Goal: Task Accomplishment & Management: Complete application form

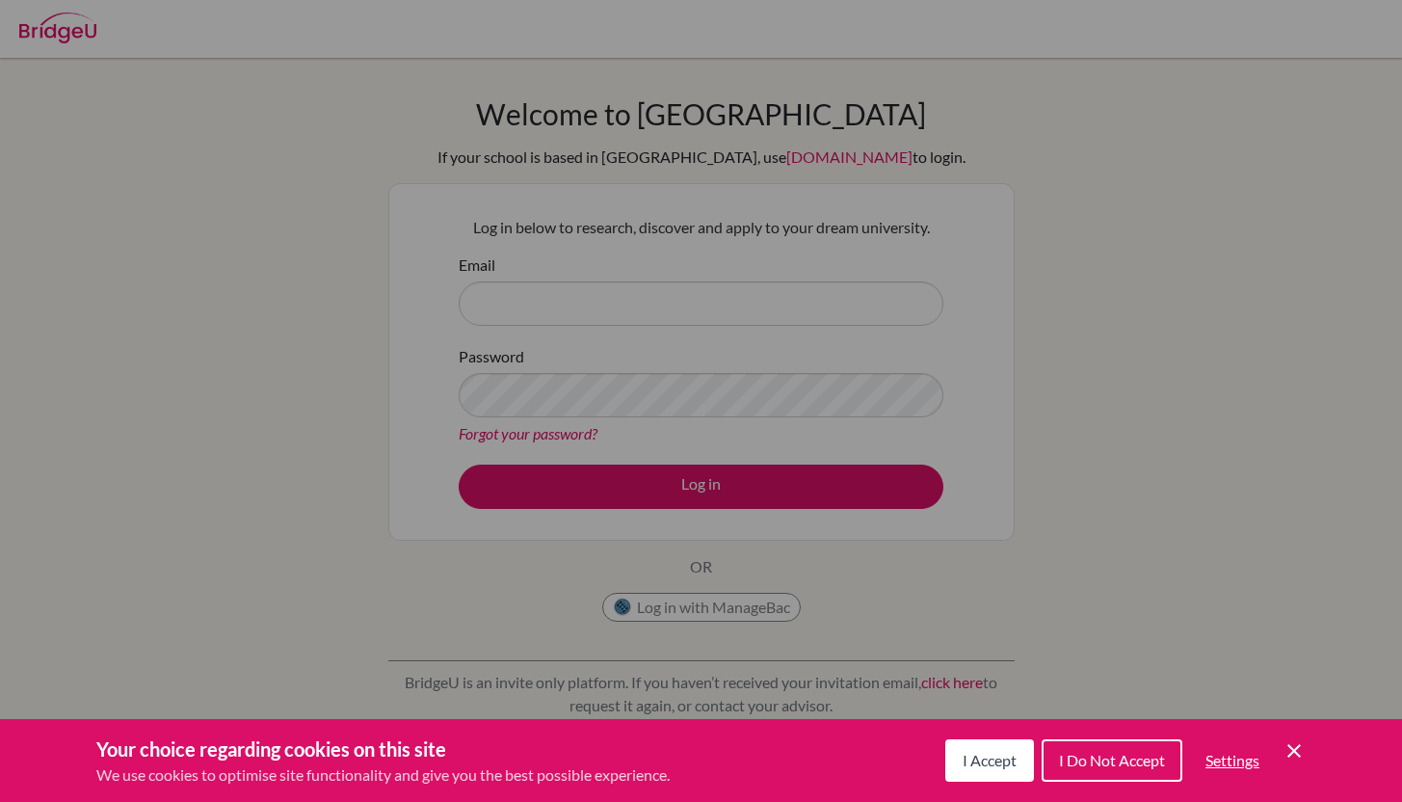
click at [987, 768] on span "I Accept" at bounding box center [989, 759] width 54 height 18
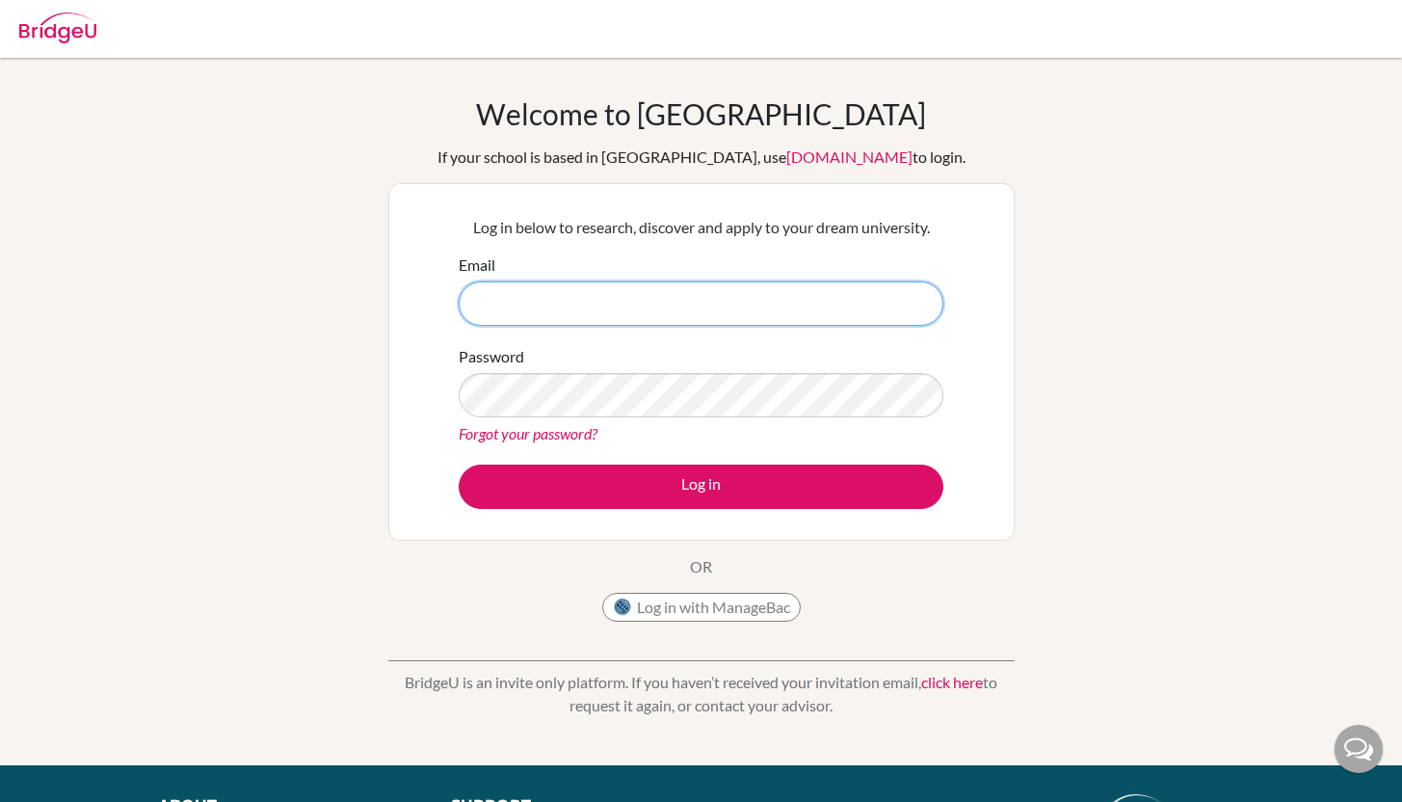
click at [642, 309] on input "Email" at bounding box center [701, 303] width 485 height 44
type input "[EMAIL_ADDRESS][DOMAIN_NAME]"
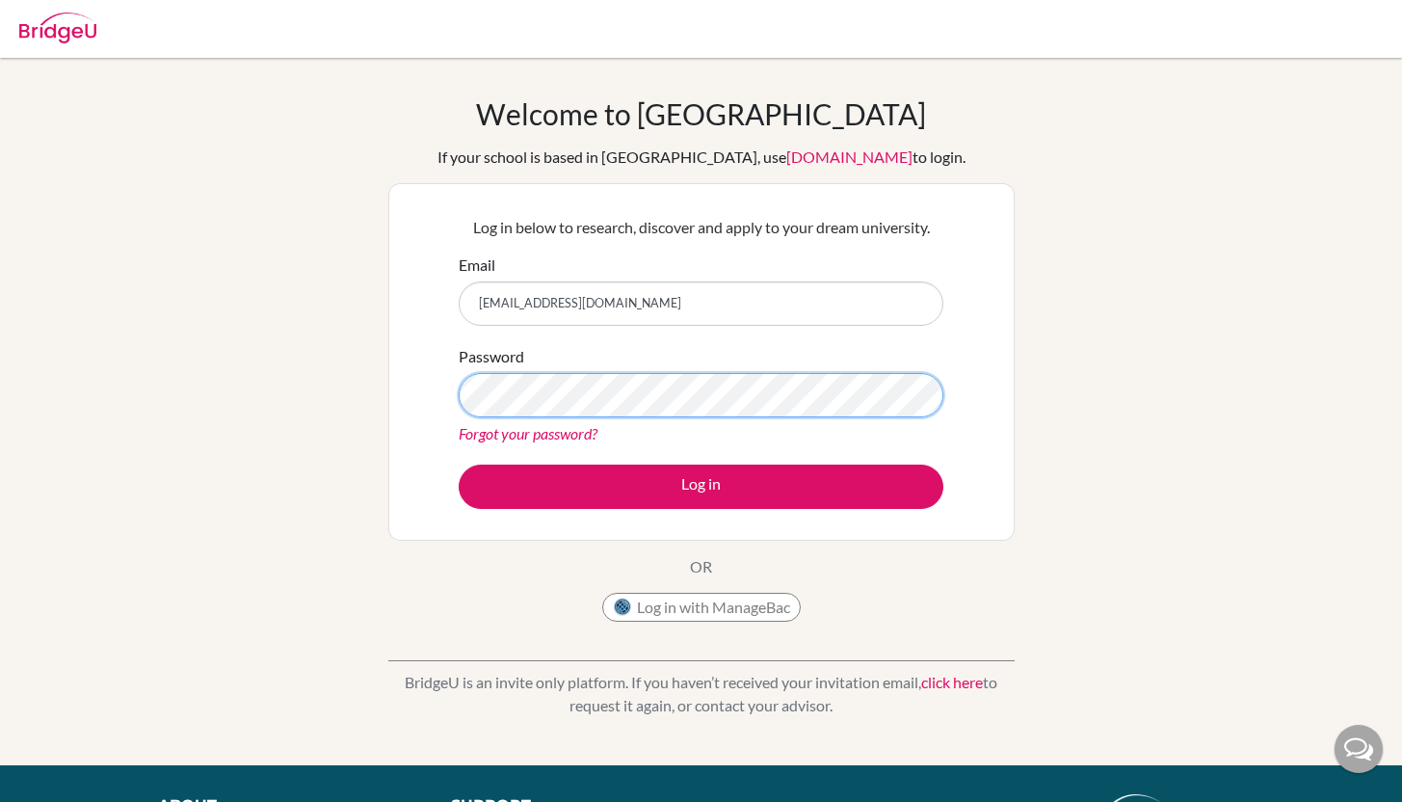
click at [459, 464] on button "Log in" at bounding box center [701, 486] width 485 height 44
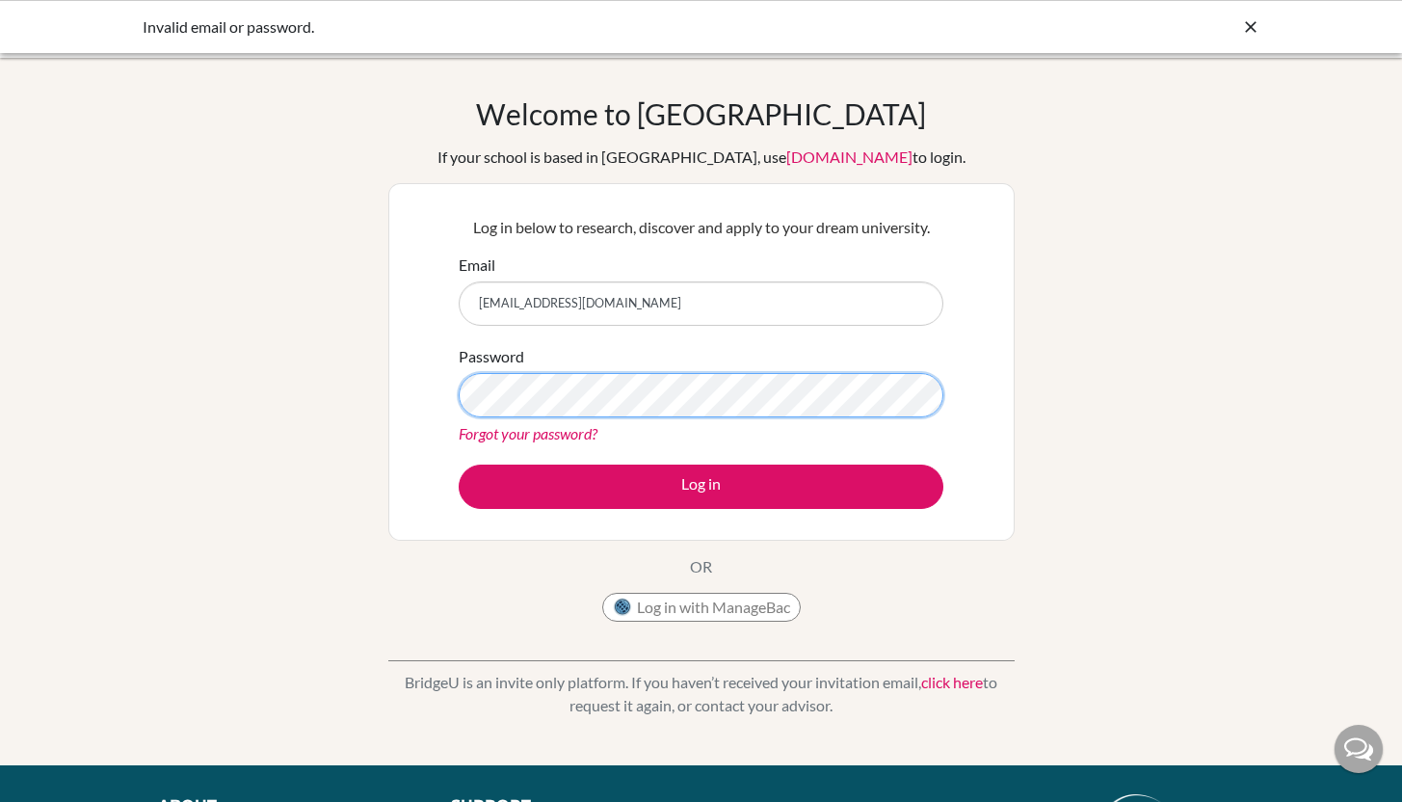
click at [459, 464] on button "Log in" at bounding box center [701, 486] width 485 height 44
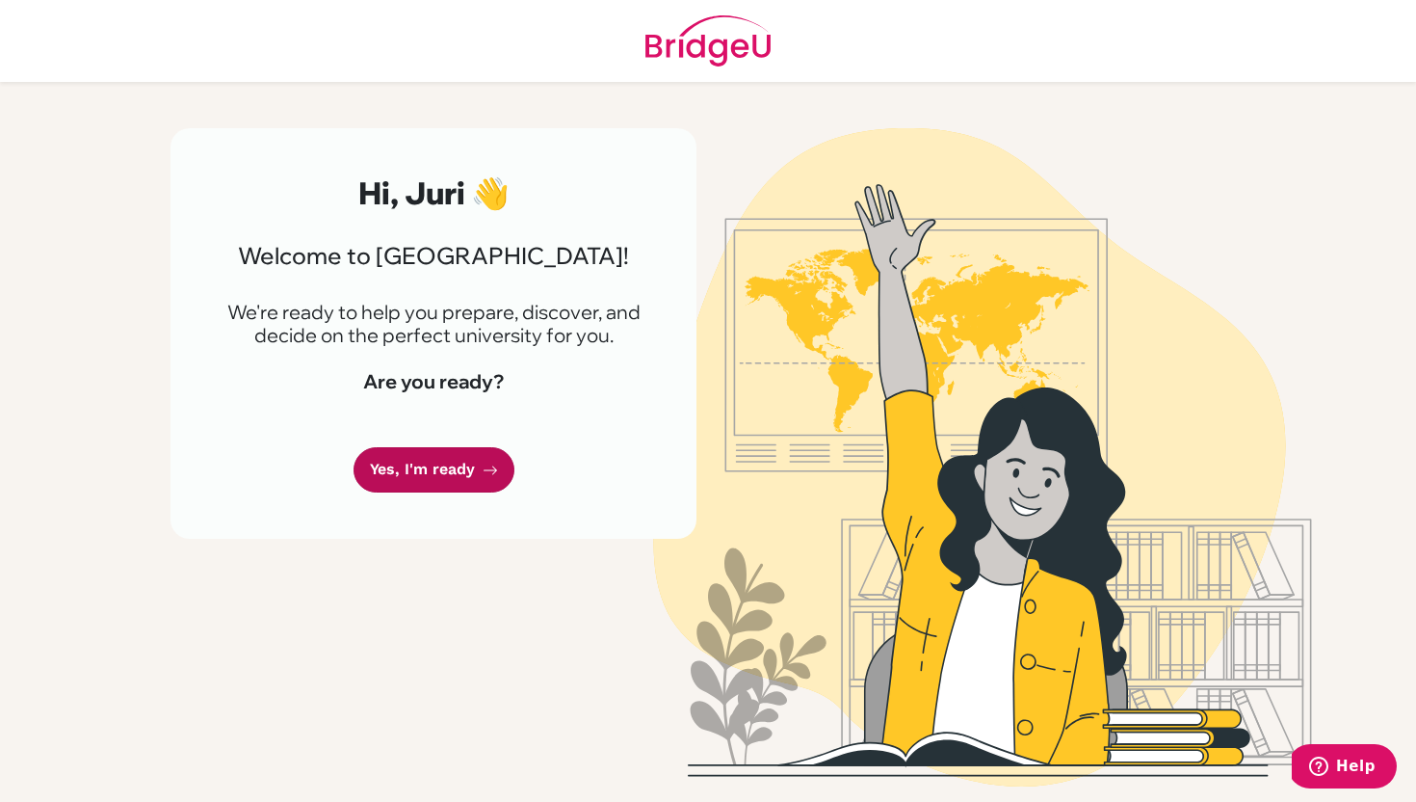
click at [435, 454] on link "Yes, I'm ready" at bounding box center [434, 469] width 161 height 45
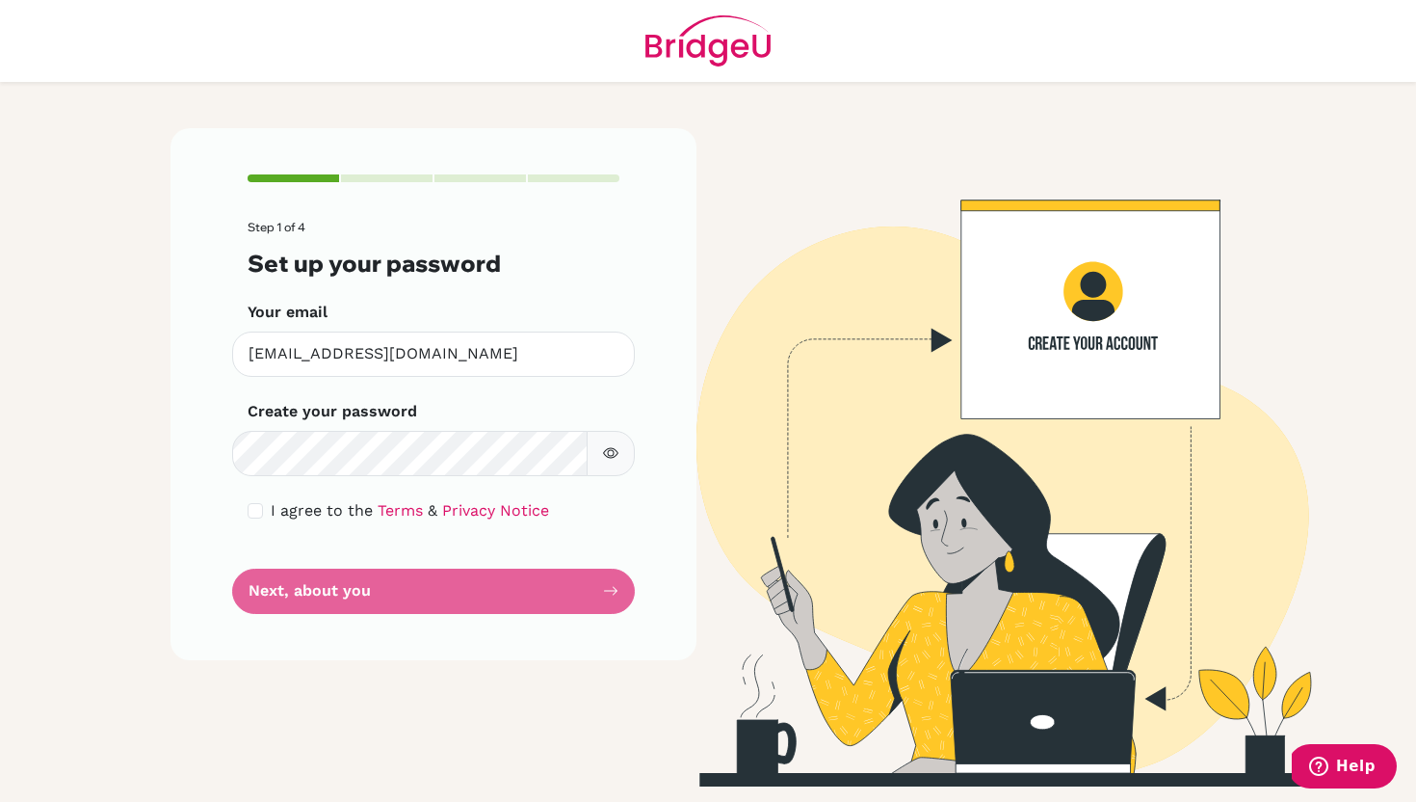
click at [606, 453] on icon "button" at bounding box center [610, 452] width 15 height 15
click at [220, 449] on div "Step 1 of 4 Set up your password Your email [PERSON_NAME][EMAIL_ADDRESS][DOMAIN…" at bounding box center [434, 394] width 526 height 532
click at [335, 591] on form "Step 1 of 4 Set up your password Your email [PERSON_NAME][EMAIL_ADDRESS][DOMAIN…" at bounding box center [434, 417] width 372 height 393
click at [261, 514] on input "checkbox" at bounding box center [255, 510] width 15 height 15
checkbox input "true"
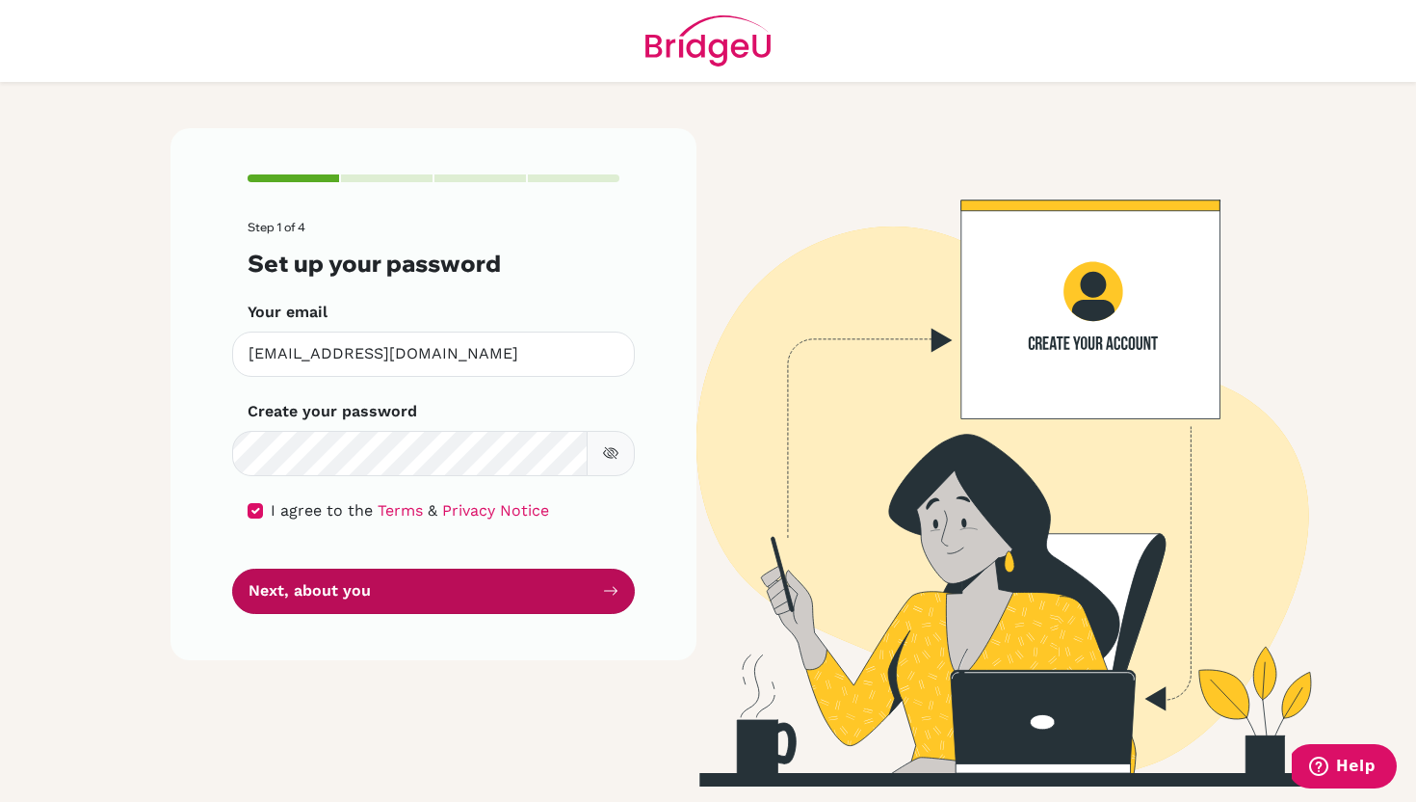
click at [277, 585] on button "Next, about you" at bounding box center [433, 590] width 403 height 45
